Goal: Information Seeking & Learning: Learn about a topic

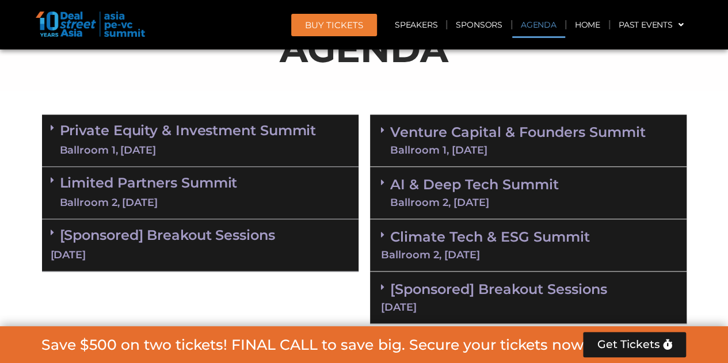
scroll to position [713, 0]
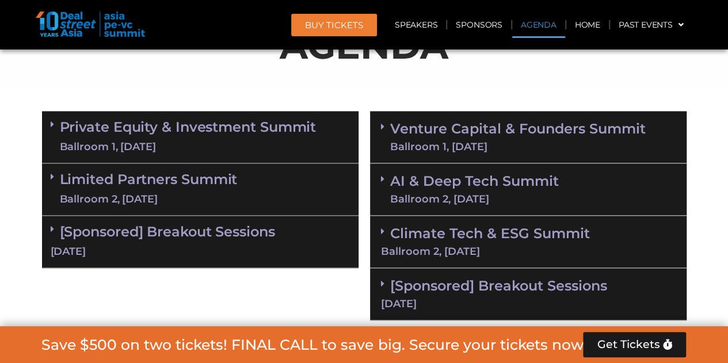
click at [242, 230] on link "[Sponsored] Breakout Sessions [DATE]" at bounding box center [200, 241] width 299 height 36
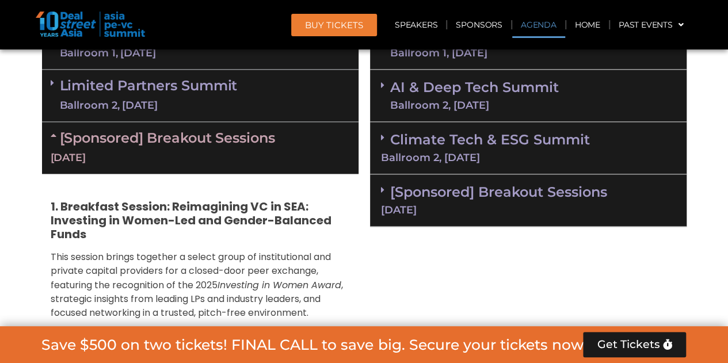
scroll to position [807, 0]
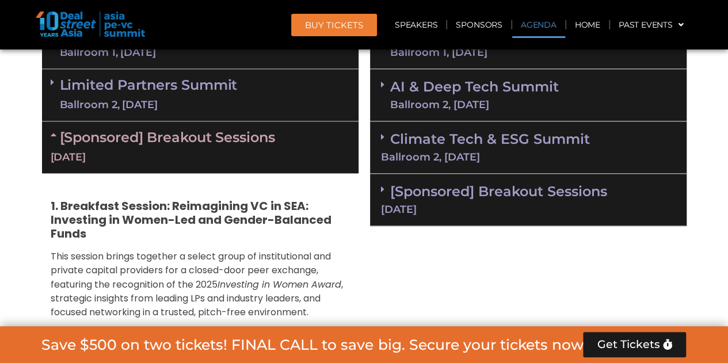
click at [440, 202] on div "[Sponsored] Breakout Sessions [DATE]" at bounding box center [528, 200] width 317 height 52
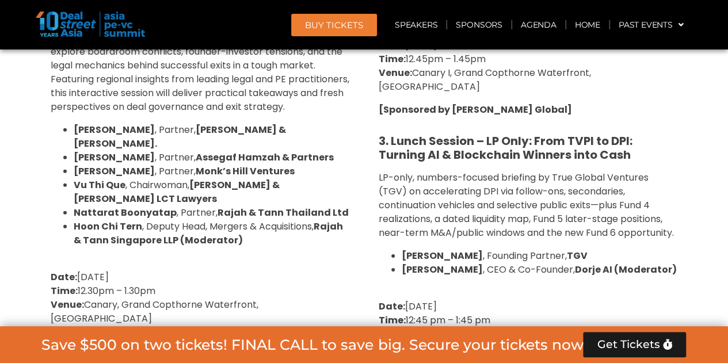
scroll to position [1678, 0]
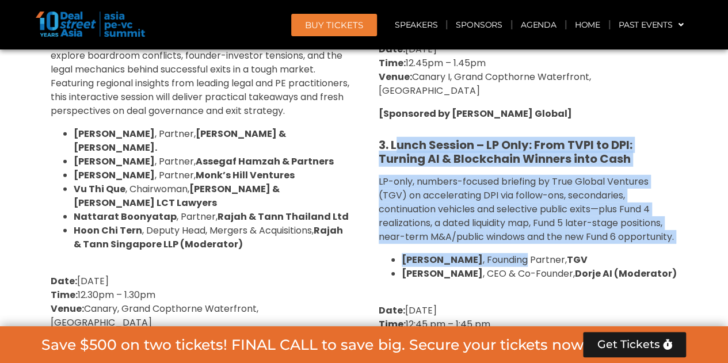
drag, startPoint x: 394, startPoint y: 90, endPoint x: 484, endPoint y: 185, distance: 130.3
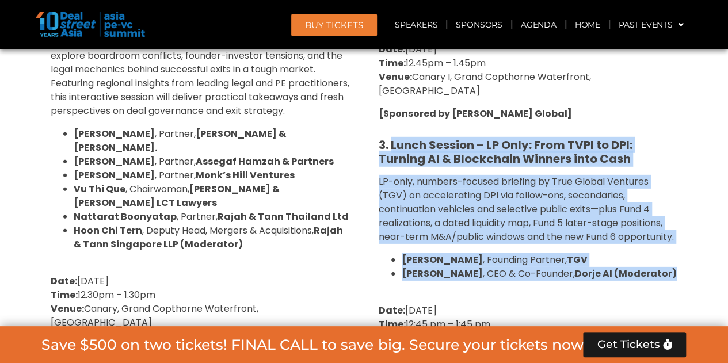
drag, startPoint x: 391, startPoint y: 87, endPoint x: 672, endPoint y: 217, distance: 309.5
copy div "Lunch Session – LP Only: From TVPI to DPI: Turning AI & Blockchain Winners into…"
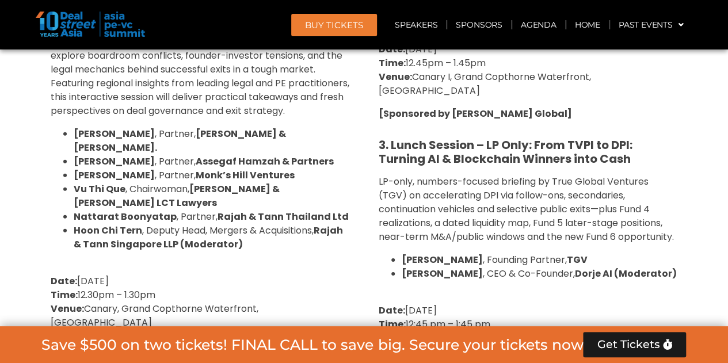
click at [471, 304] on p "Date: [DATE] Time: 12:45 pm – 1:45 pm Venue: [GEOGRAPHIC_DATA], [GEOGRAPHIC_DAT…" at bounding box center [528, 331] width 299 height 55
click at [501, 304] on p "Date: [DATE] Time: 12:45 pm – 1:45 pm Venue: [GEOGRAPHIC_DATA], [GEOGRAPHIC_DAT…" at bounding box center [528, 331] width 299 height 55
drag, startPoint x: 673, startPoint y: 283, endPoint x: 367, endPoint y: 246, distance: 308.4
copy p "Date: [DATE] Time: 12:45 pm – 1:45 pm Venue: [GEOGRAPHIC_DATA], [GEOGRAPHIC_DAT…"
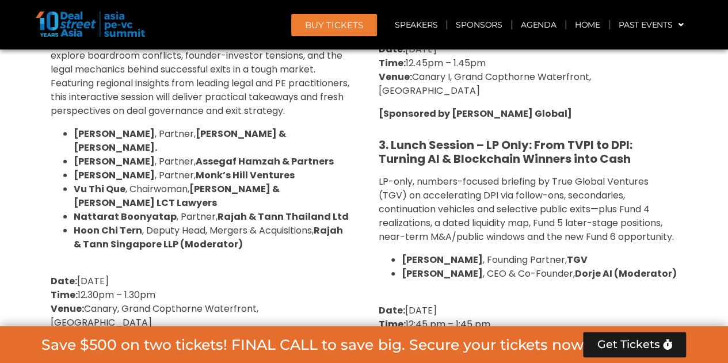
click at [499, 281] on p at bounding box center [528, 288] width 299 height 14
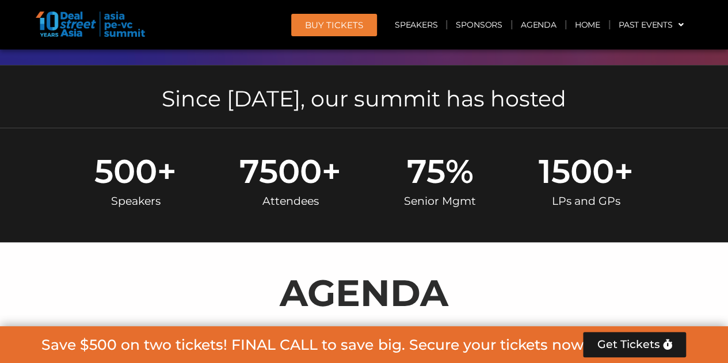
scroll to position [0, 0]
